Goal: Use online tool/utility: Utilize a website feature to perform a specific function

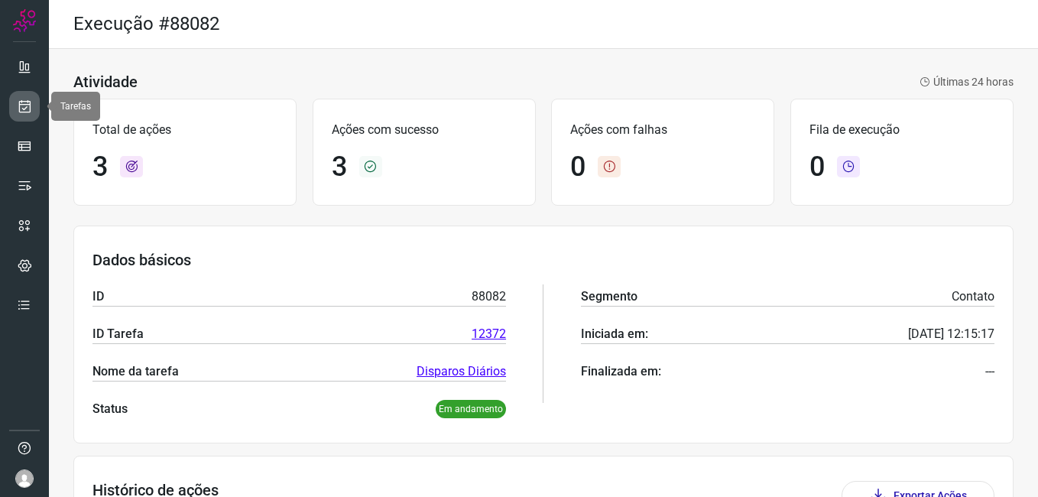
click at [30, 114] on link at bounding box center [24, 106] width 31 height 31
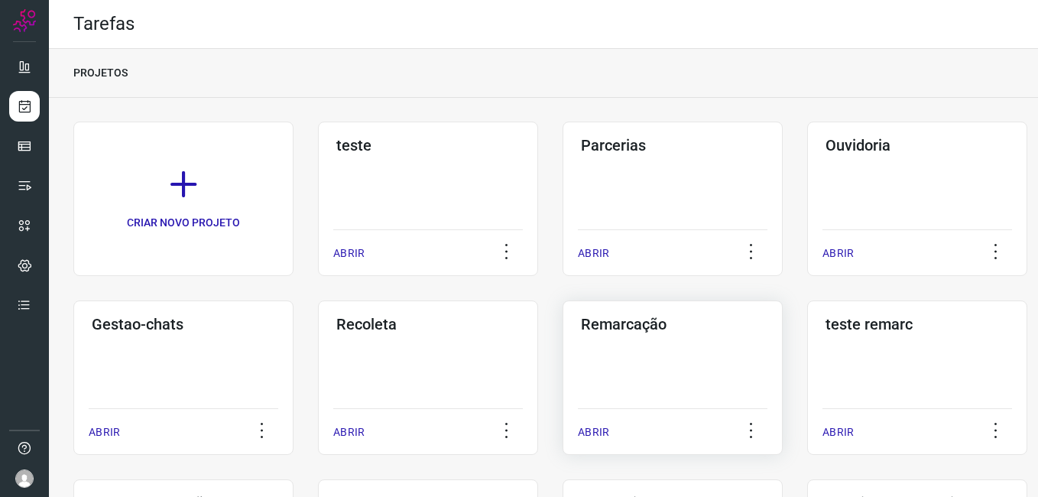
click at [625, 335] on div "Remarcação ABRIR" at bounding box center [673, 377] width 220 height 154
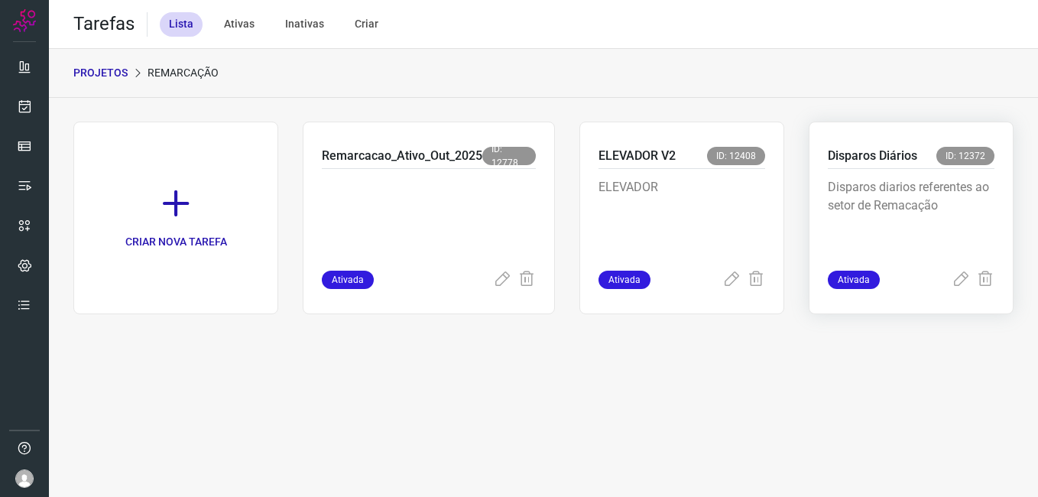
click at [842, 235] on p "Disparos diarios referentes ao setor de Remacação" at bounding box center [911, 216] width 167 height 76
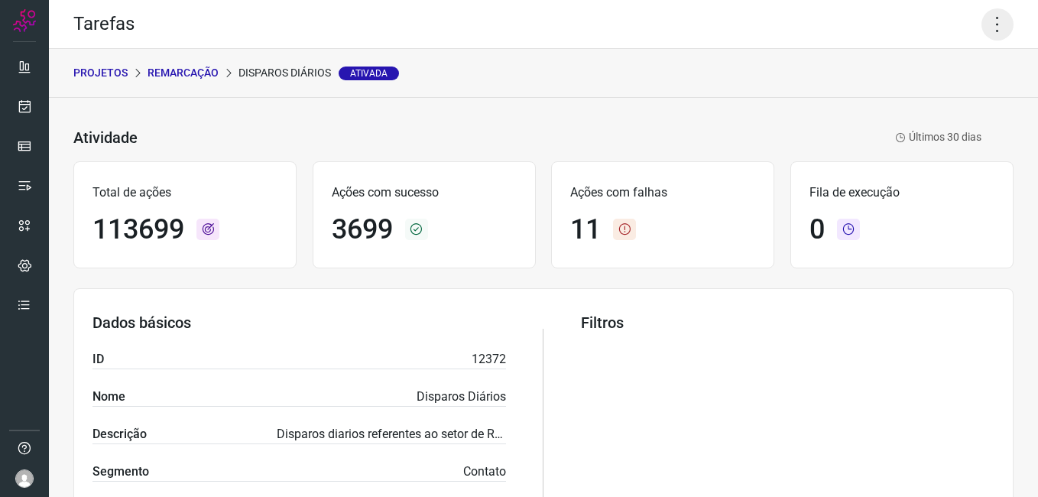
click at [983, 24] on icon at bounding box center [997, 24] width 32 height 32
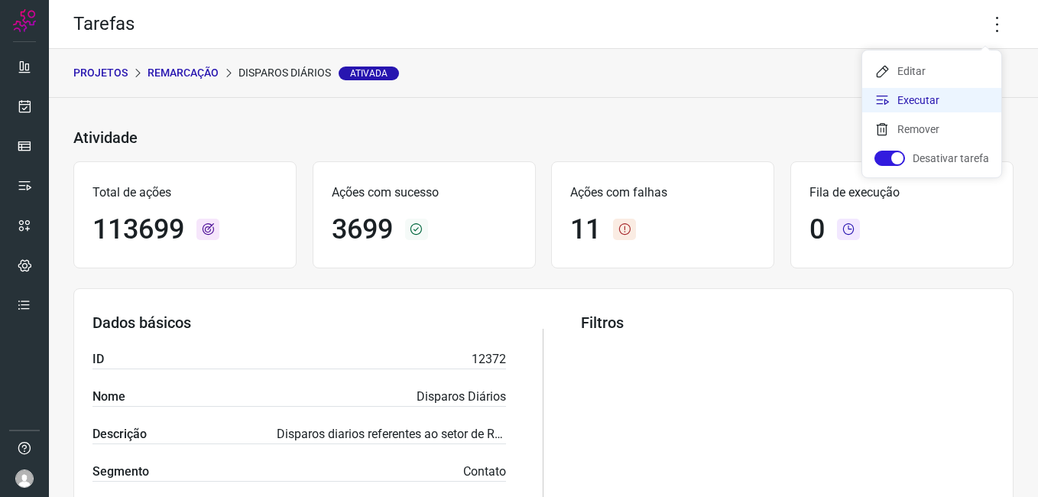
click at [923, 96] on li "Executar" at bounding box center [931, 100] width 139 height 24
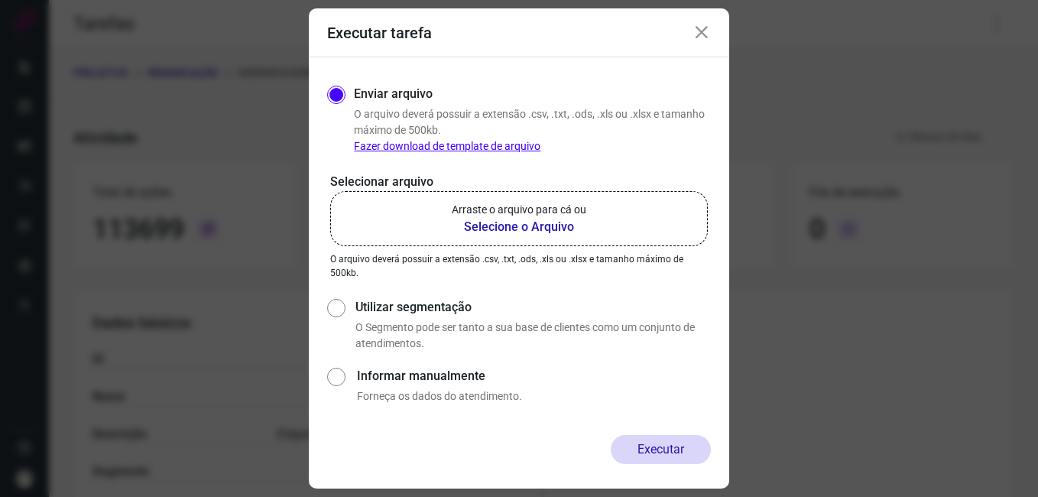
click at [504, 229] on b "Selecione o Arquivo" at bounding box center [519, 227] width 135 height 18
click at [0, 0] on input "Arraste o arquivo para cá ou Selecione o Arquivo" at bounding box center [0, 0] width 0 height 0
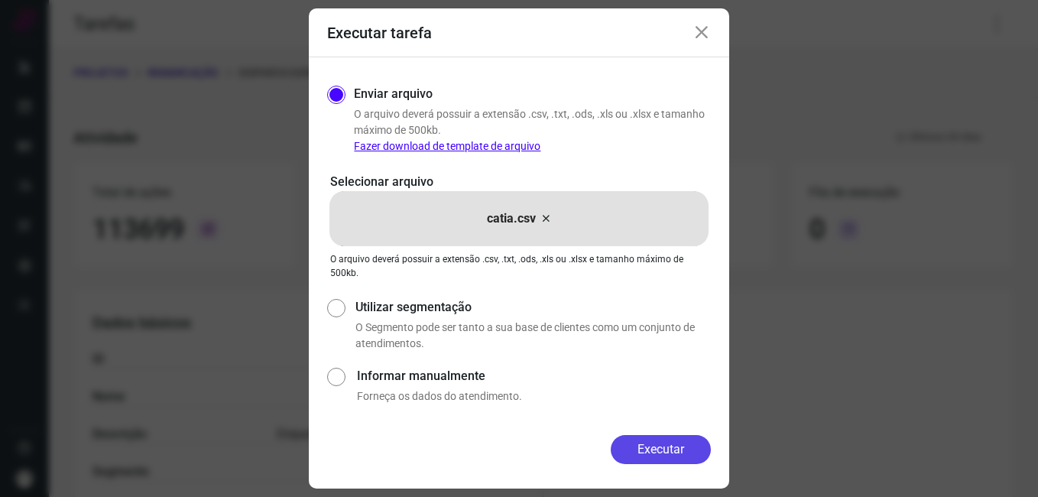
click at [654, 452] on button "Executar" at bounding box center [661, 449] width 100 height 29
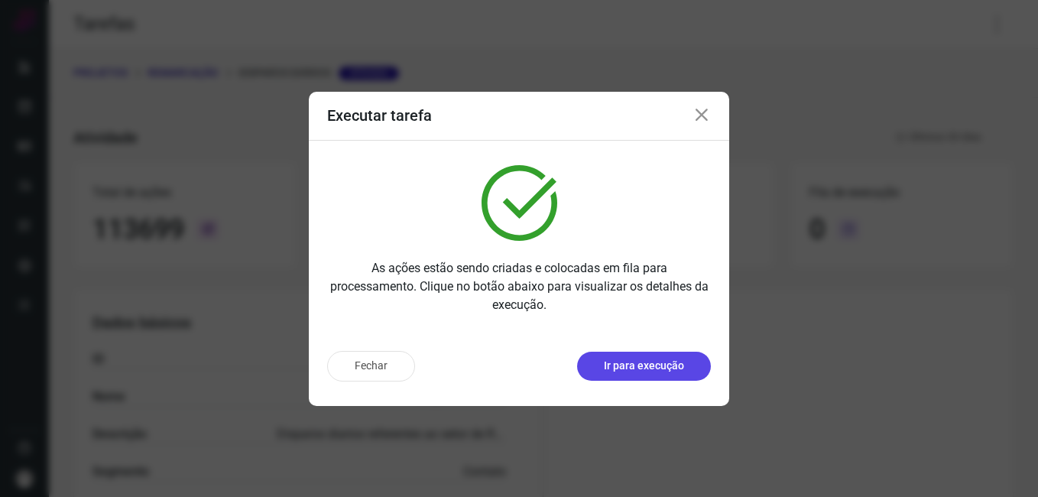
click at [644, 362] on p "Ir para execução" at bounding box center [644, 366] width 80 height 16
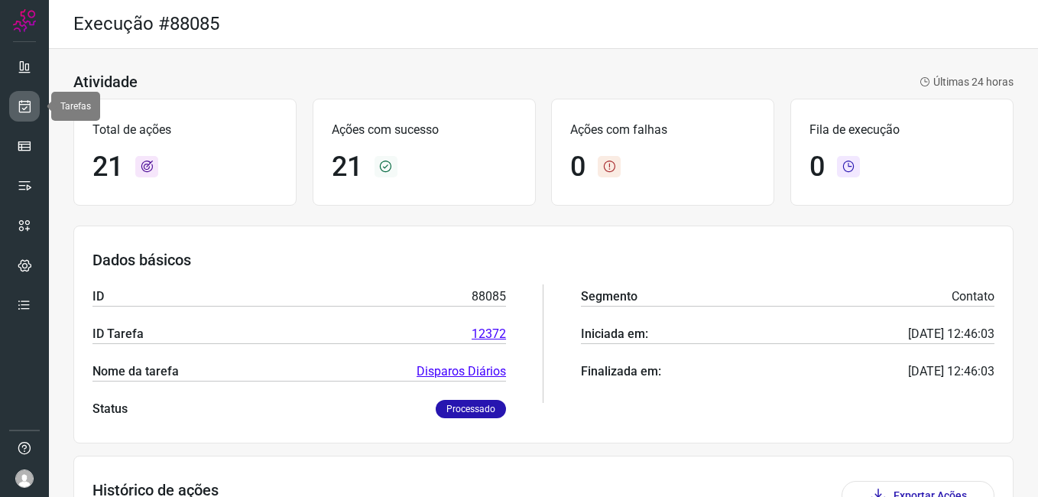
click at [16, 99] on link at bounding box center [24, 106] width 31 height 31
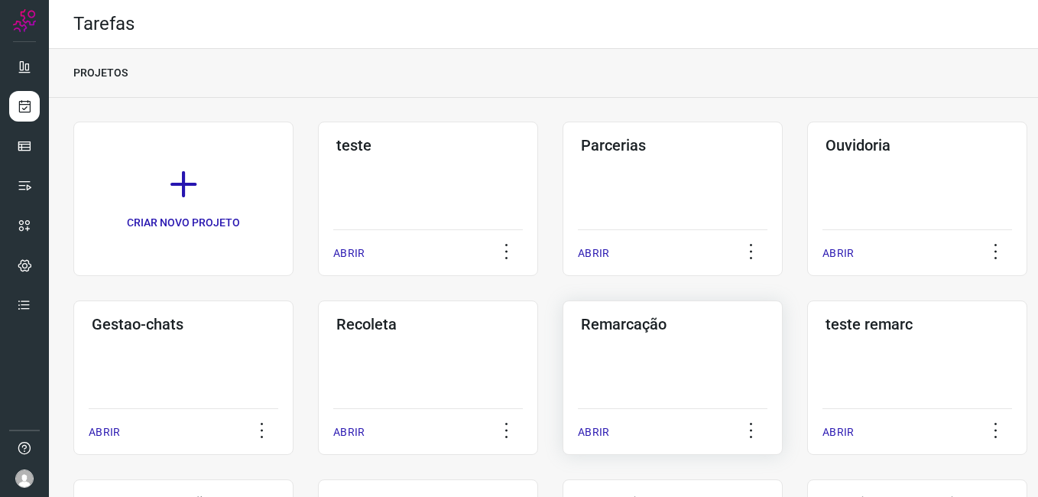
click at [663, 350] on div "Remarcação ABRIR" at bounding box center [673, 377] width 220 height 154
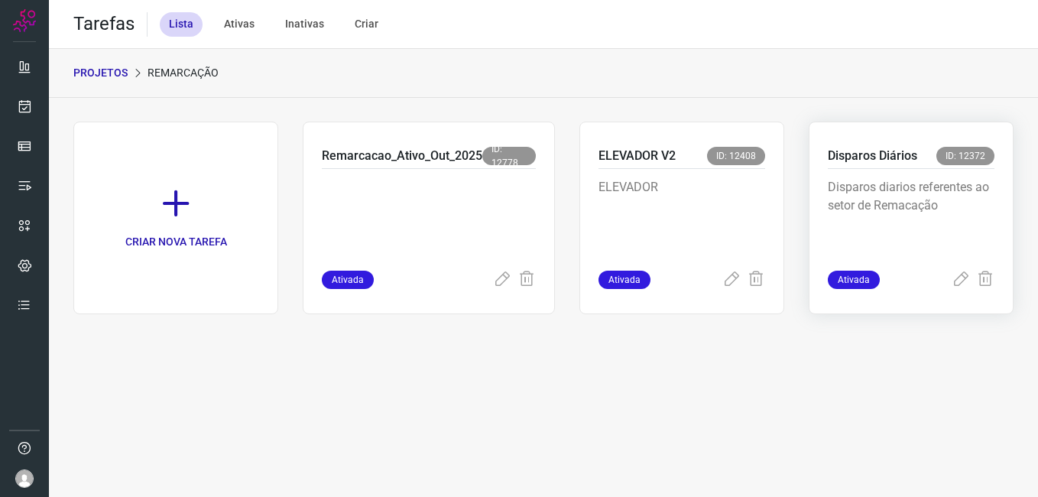
click at [843, 214] on p "Disparos diarios referentes ao setor de Remacação" at bounding box center [911, 216] width 167 height 76
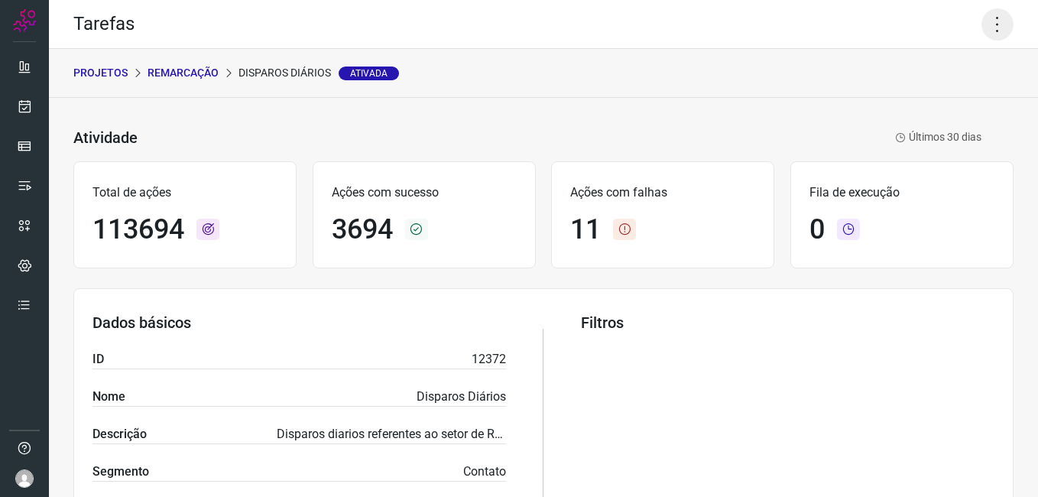
click at [995, 29] on icon at bounding box center [997, 24] width 32 height 32
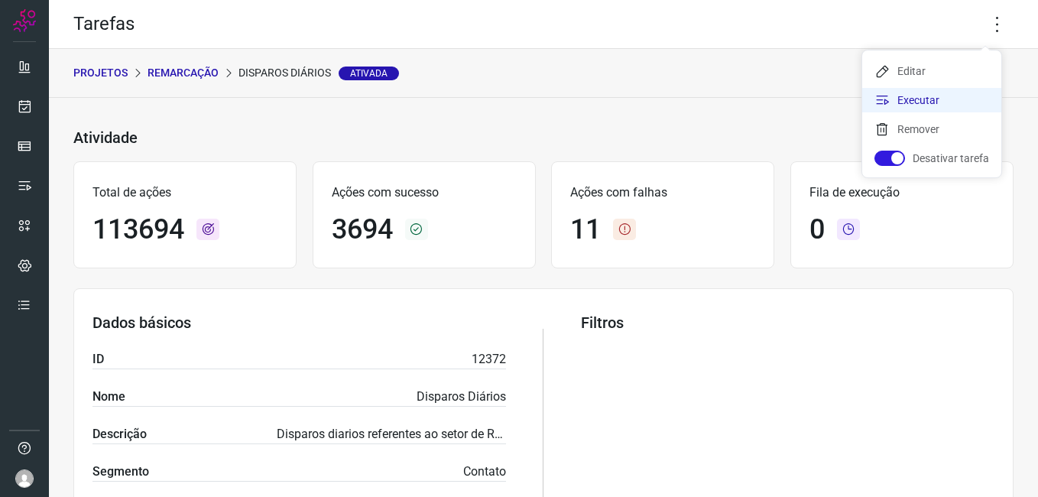
click at [933, 103] on li "Executar" at bounding box center [931, 100] width 139 height 24
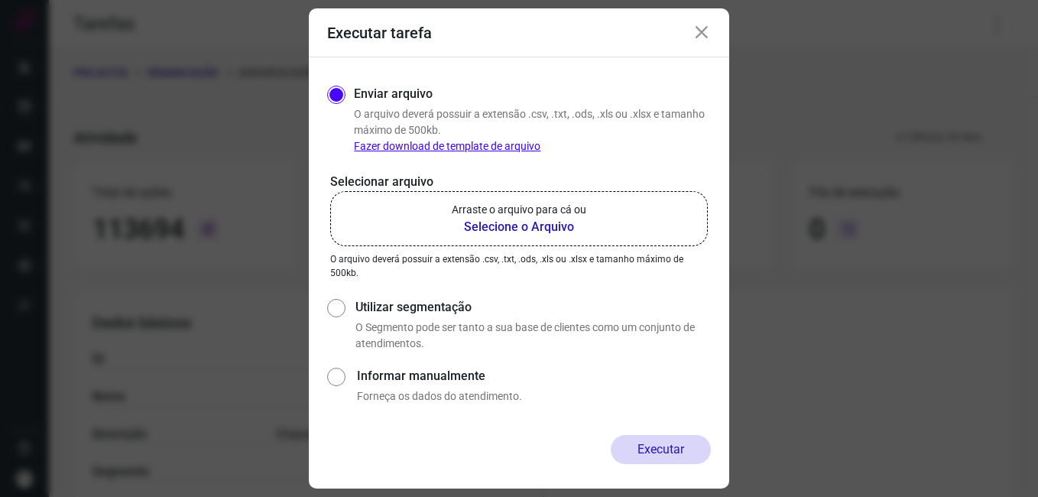
click at [524, 222] on b "Selecione o Arquivo" at bounding box center [519, 227] width 135 height 18
click at [0, 0] on input "Arraste o arquivo para cá ou Selecione o Arquivo" at bounding box center [0, 0] width 0 height 0
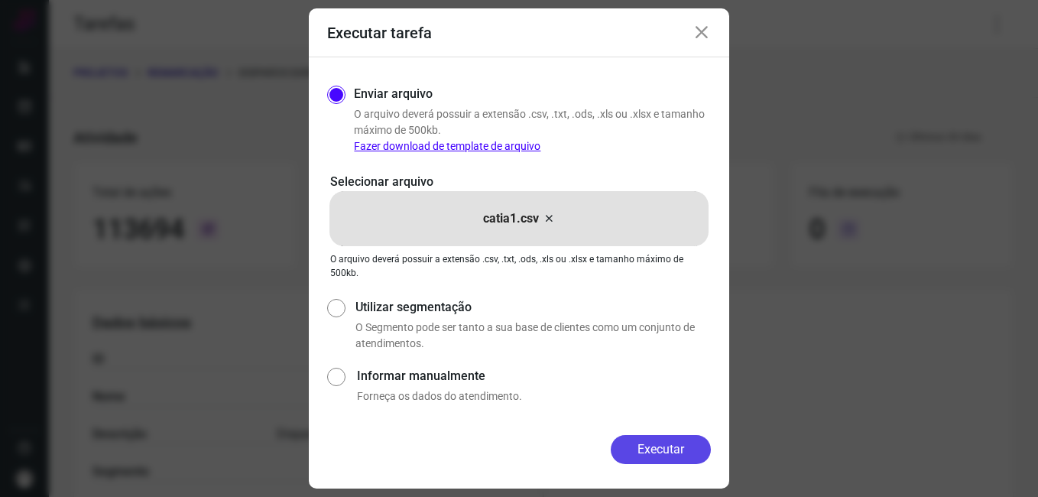
click at [652, 444] on button "Executar" at bounding box center [661, 449] width 100 height 29
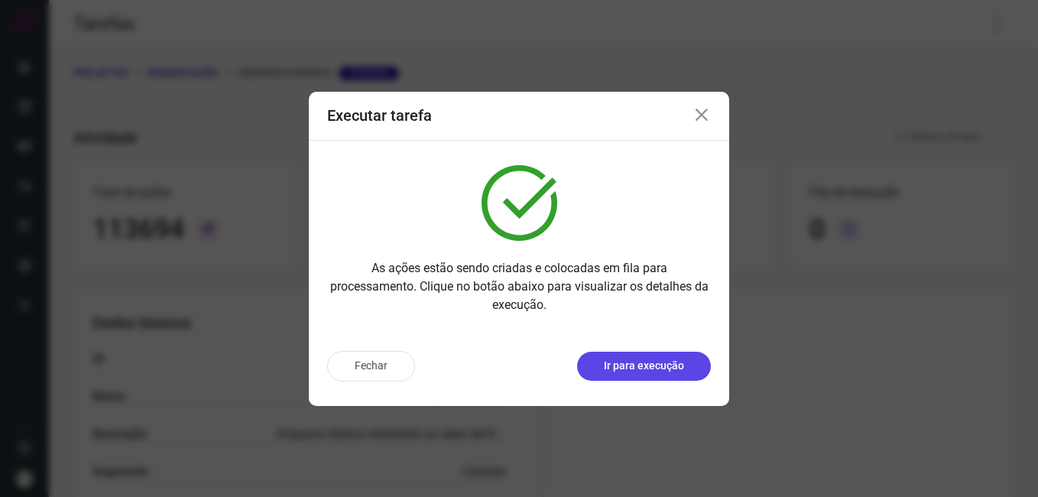
click at [636, 361] on p "Ir para execução" at bounding box center [644, 366] width 80 height 16
